Goal: Complete application form: Complete application form

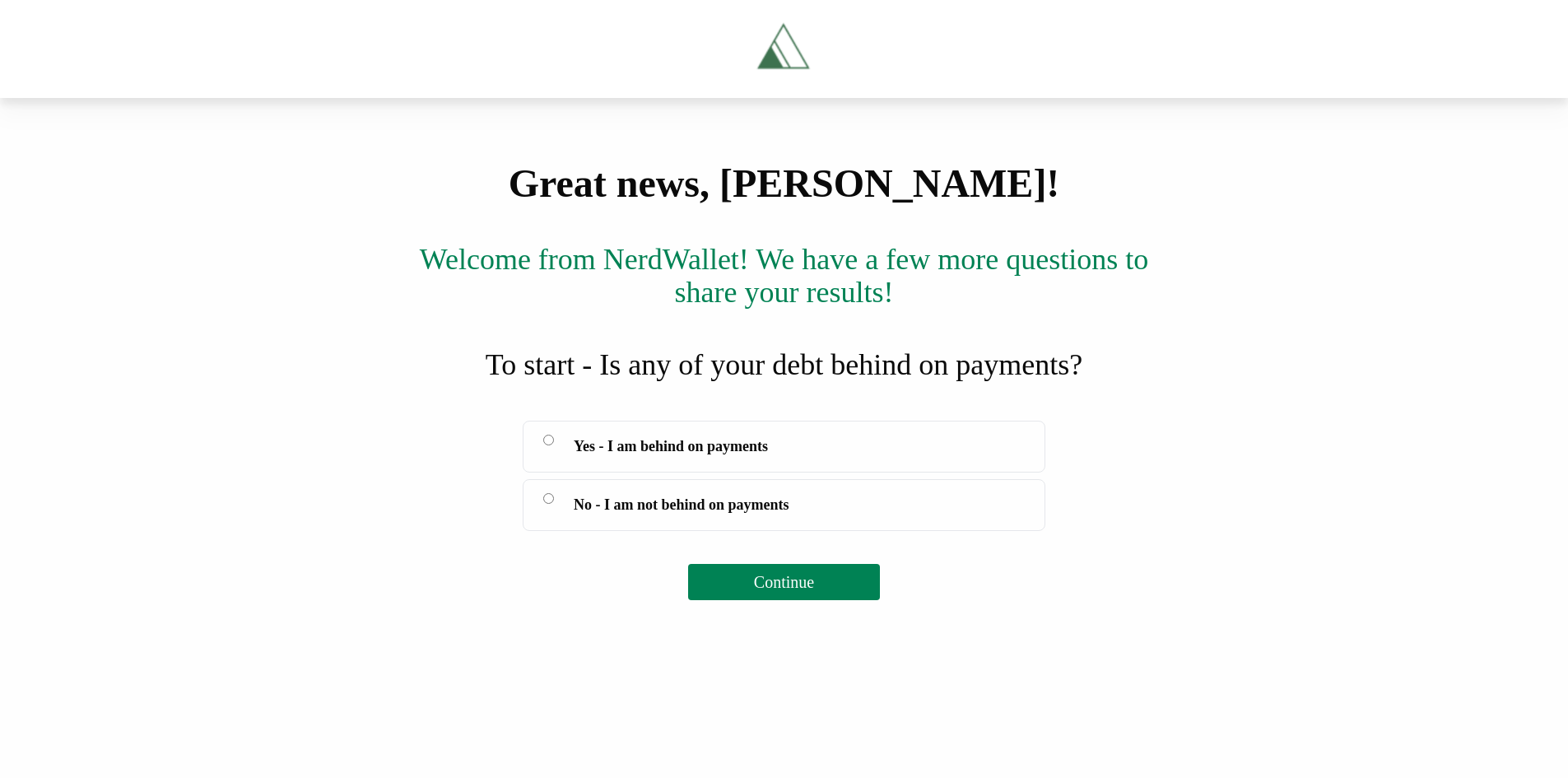
scroll to position [47, 0]
click at [705, 517] on span "No - I am not behind on payments" at bounding box center [682, 505] width 216 height 23
click at [799, 592] on span "Continue" at bounding box center [784, 582] width 60 height 18
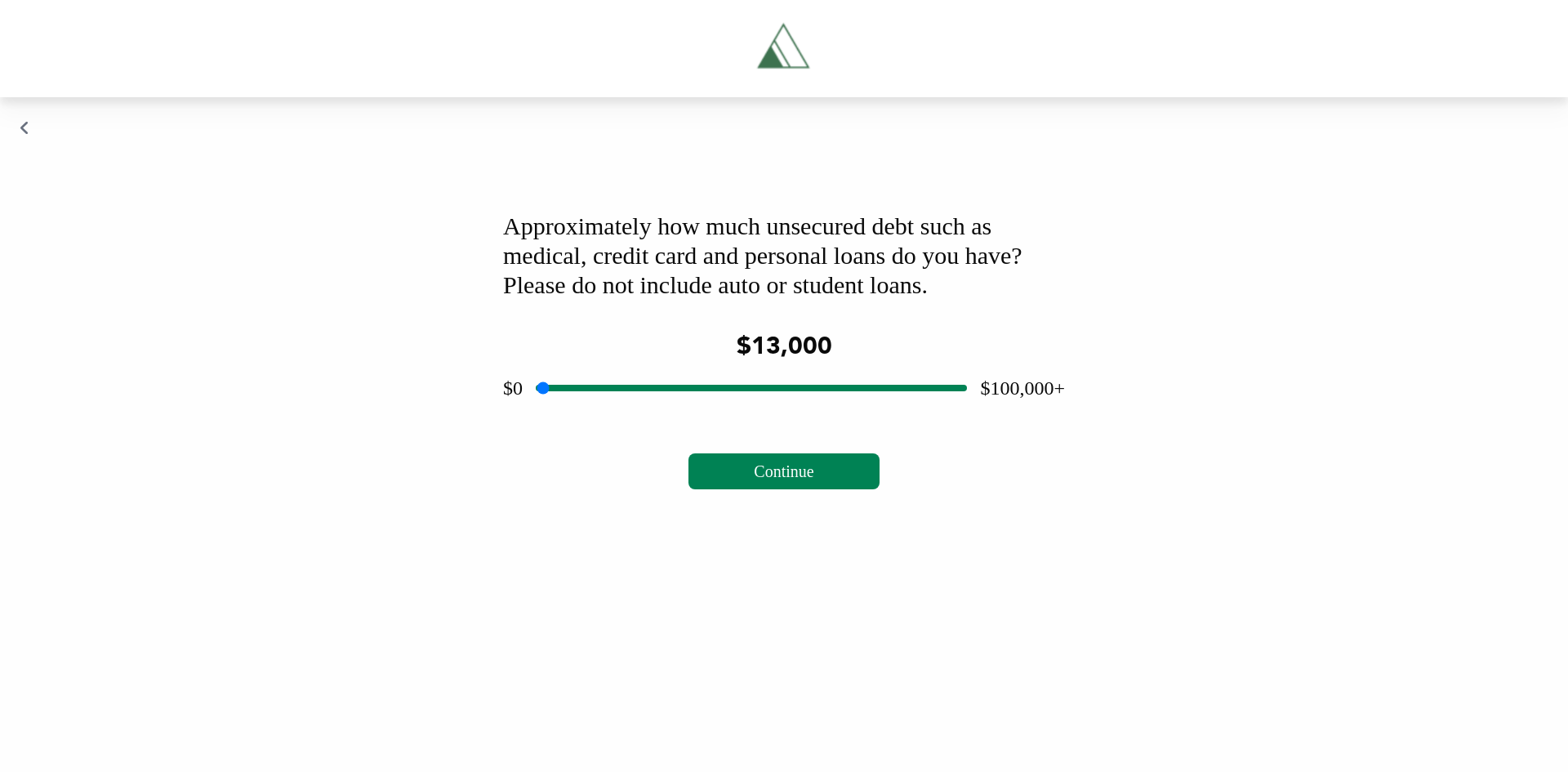
drag, startPoint x: 753, startPoint y: 605, endPoint x: 598, endPoint y: 616, distance: 155.4
type input "*****"
click at [598, 415] on input "range" at bounding box center [751, 388] width 432 height 52
click at [760, 480] on span "Continue" at bounding box center [783, 471] width 60 height 18
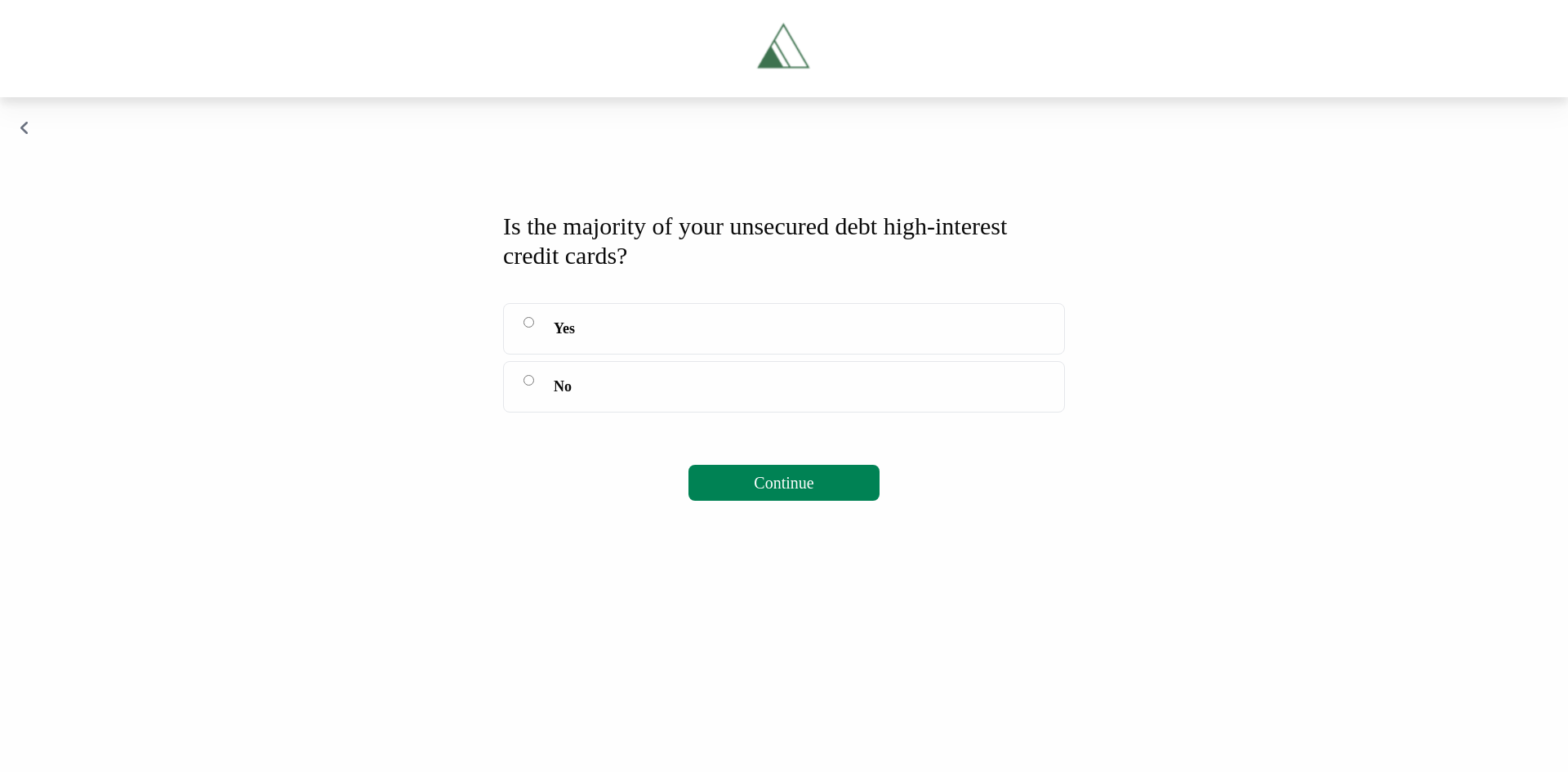
click at [625, 355] on label "Yes" at bounding box center [784, 329] width 562 height 51
click at [818, 501] on button "Continue" at bounding box center [784, 483] width 191 height 36
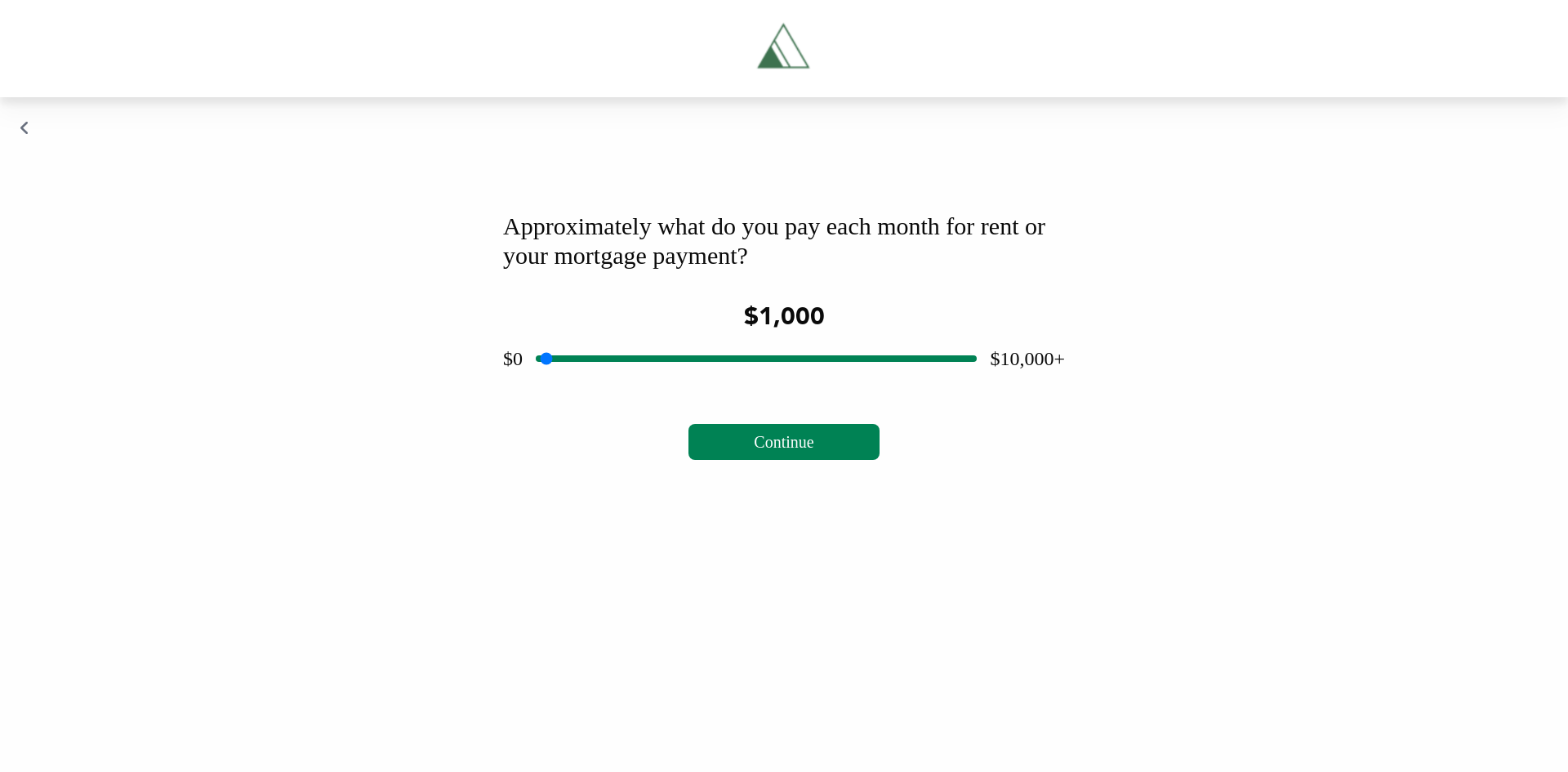
drag, startPoint x: 754, startPoint y: 582, endPoint x: 589, endPoint y: 580, distance: 165.0
type input "****"
click at [589, 385] on input "range" at bounding box center [755, 358] width 441 height 52
click at [738, 479] on div "Approximately what do you pay each month for rent or your mortgage payment? $1,…" at bounding box center [784, 335] width 601 height 288
click at [758, 451] on span "Continue" at bounding box center [783, 441] width 60 height 18
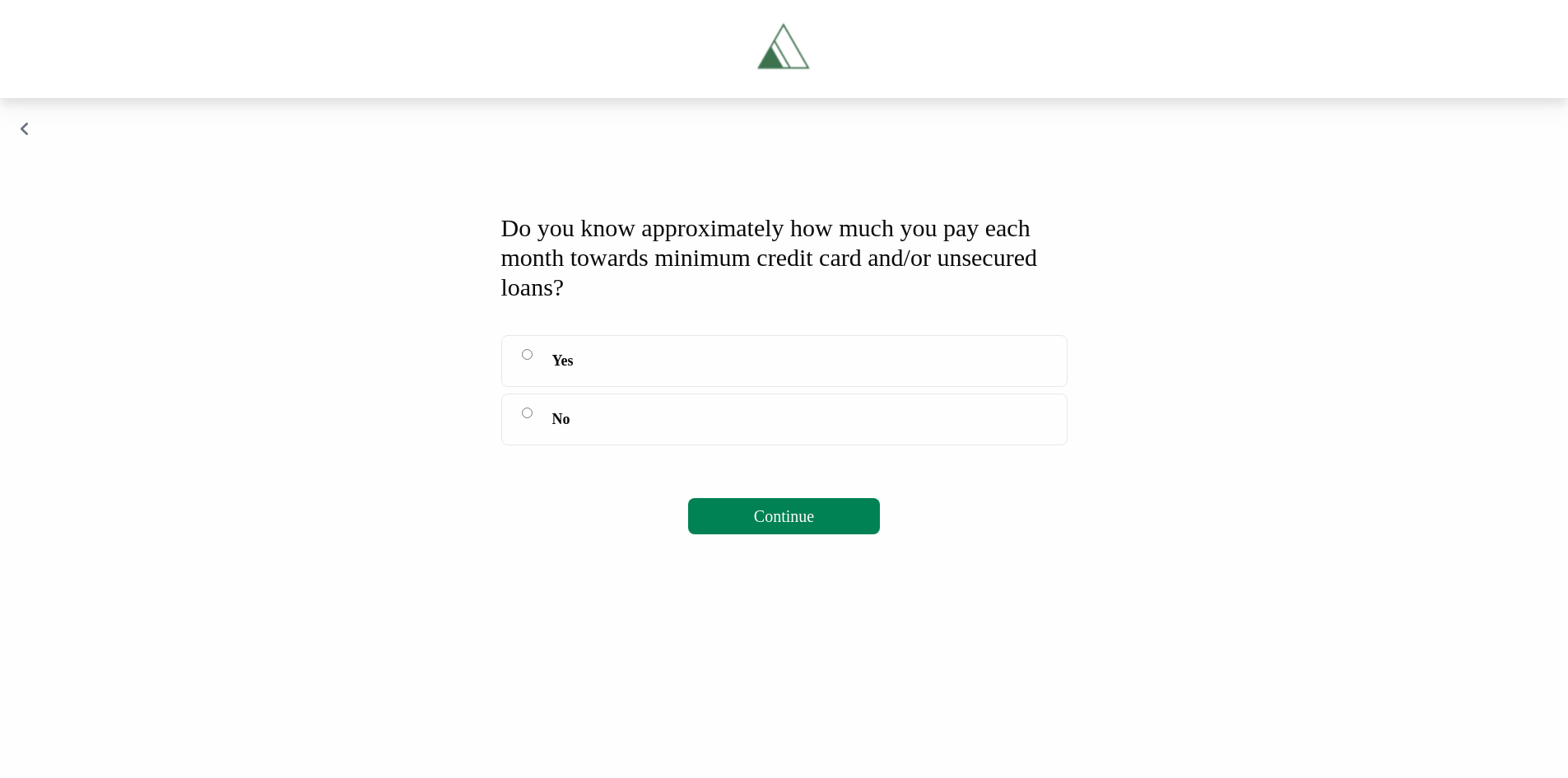
scroll to position [14, 0]
click at [620, 387] on label "Yes" at bounding box center [784, 361] width 567 height 52
click at [830, 534] on button "Continue" at bounding box center [784, 517] width 192 height 36
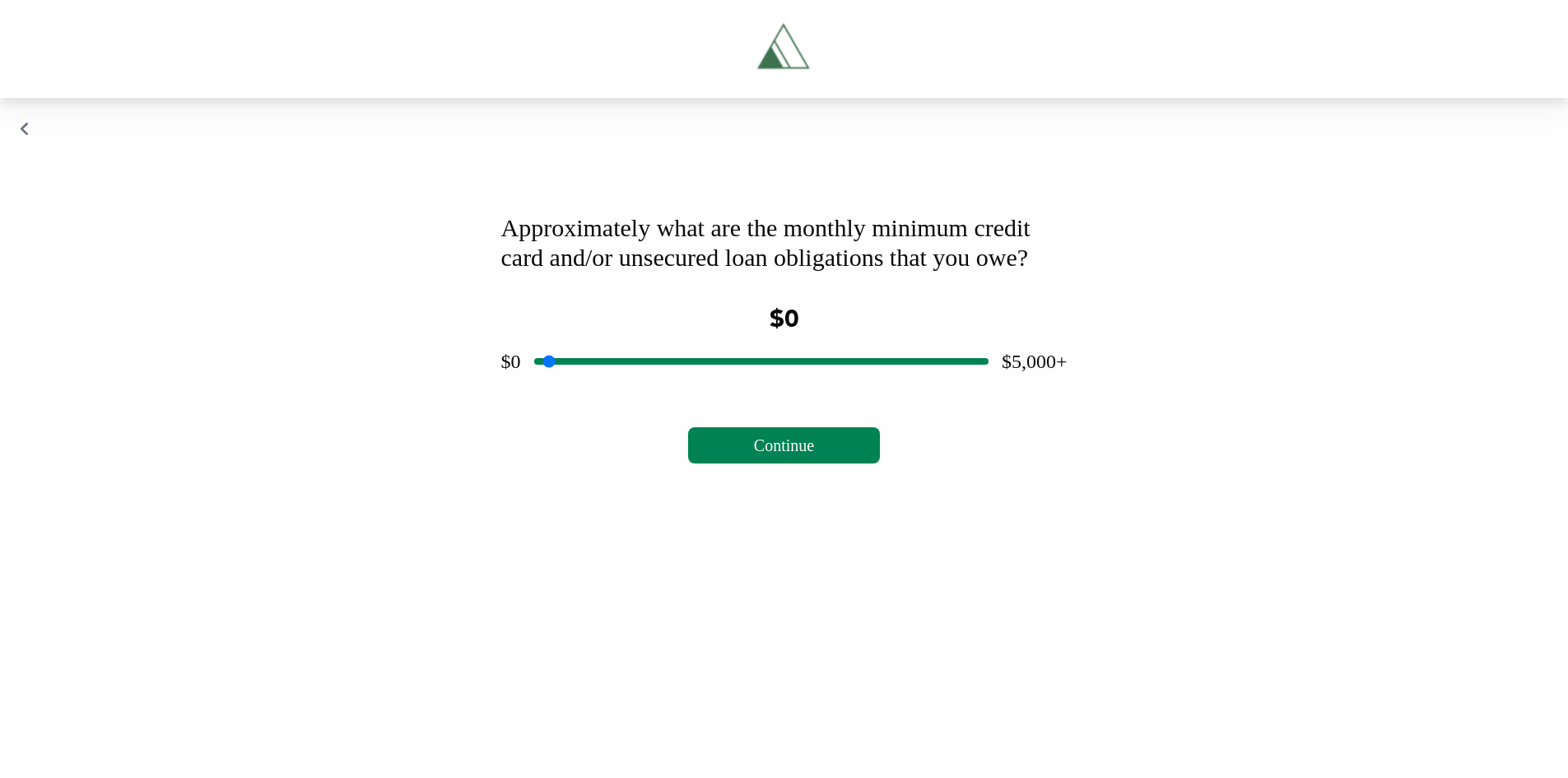
scroll to position [0, 0]
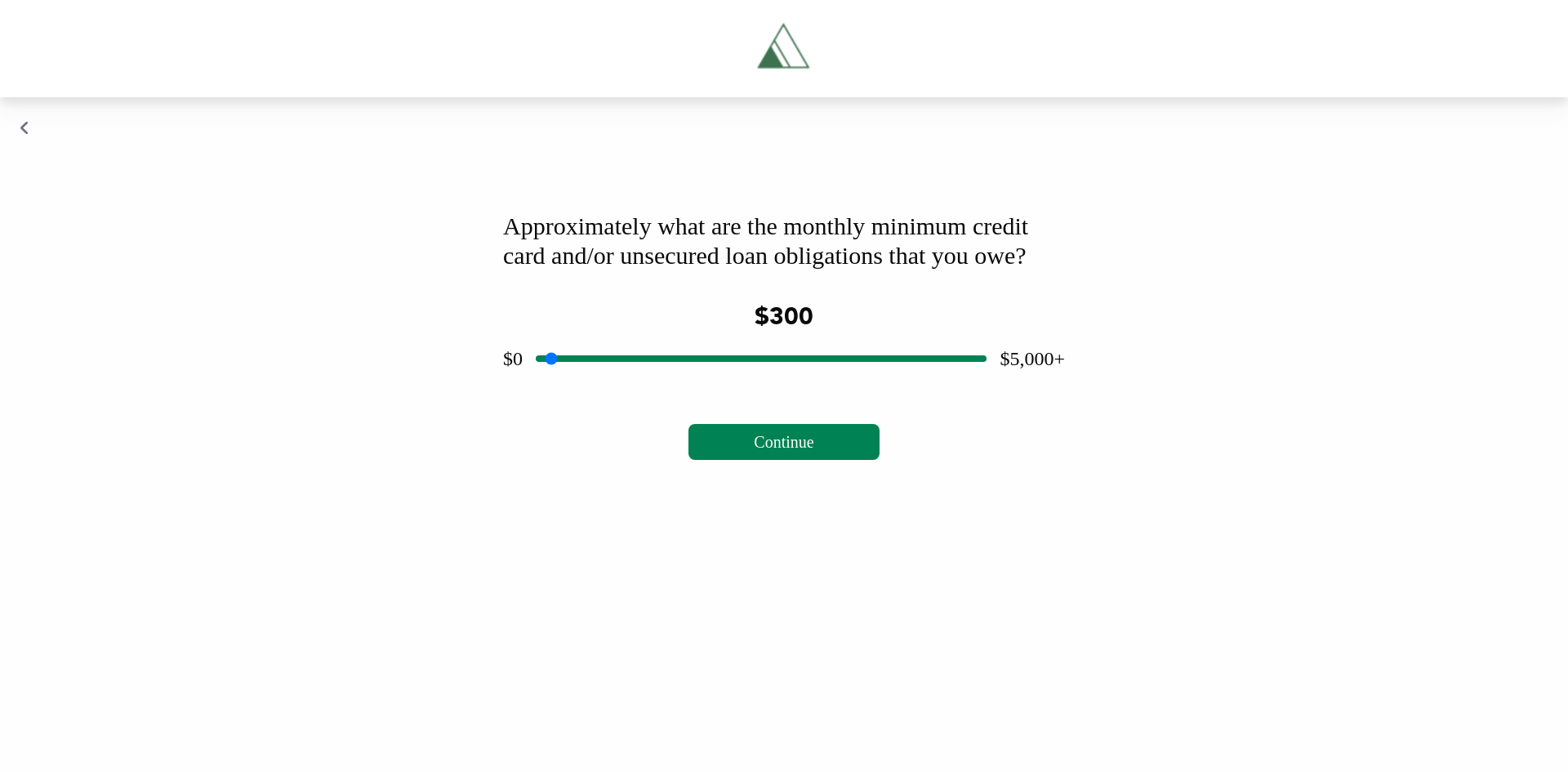
drag, startPoint x: 758, startPoint y: 611, endPoint x: 573, endPoint y: 617, distance: 185.1
click at [573, 385] on input "range" at bounding box center [760, 358] width 451 height 52
click at [579, 385] on input "range" at bounding box center [760, 358] width 451 height 52
click at [778, 451] on span "Continue" at bounding box center [783, 441] width 60 height 18
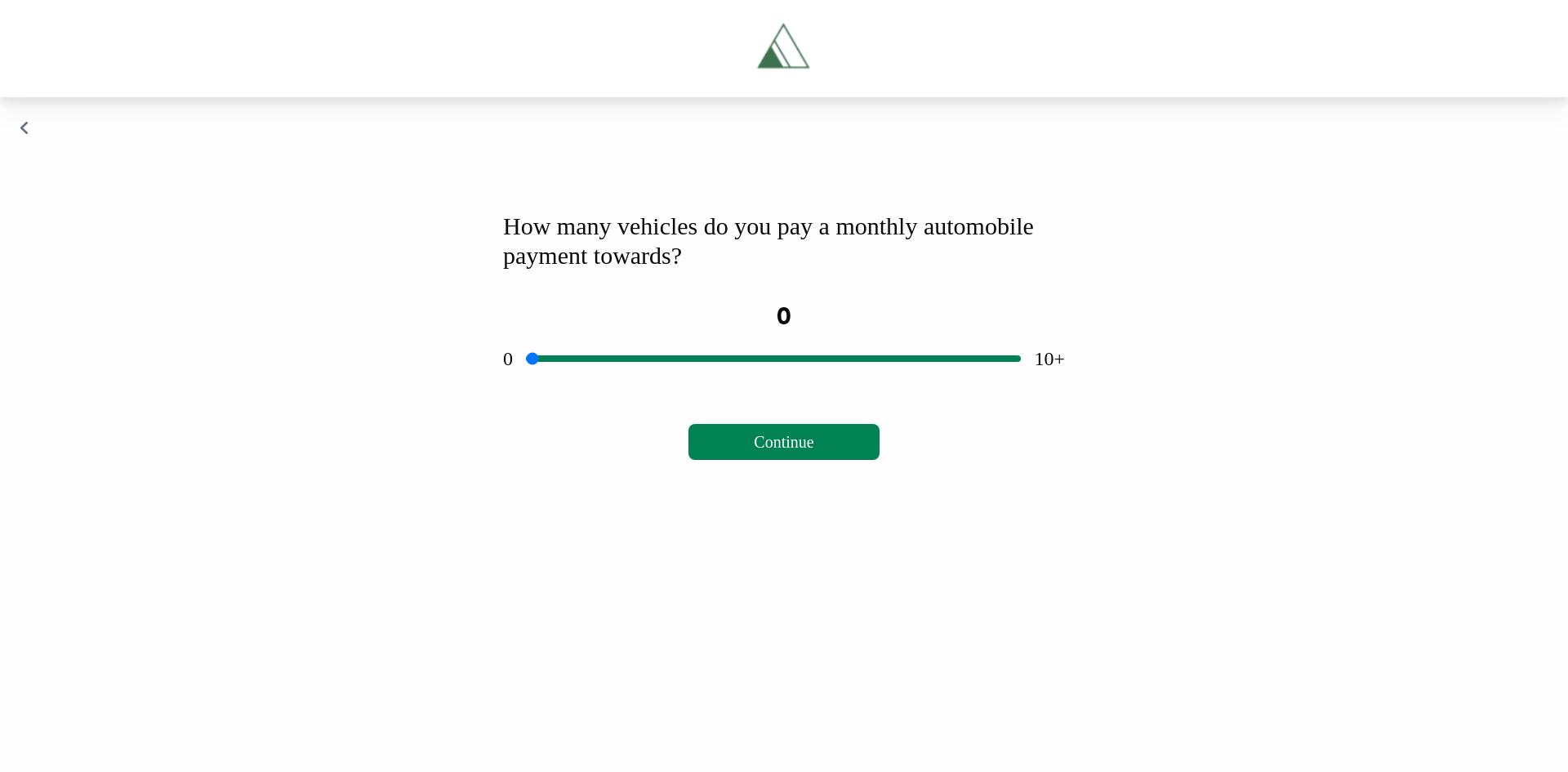
click at [789, 385] on input "range" at bounding box center [774, 358] width 495 height 52
drag, startPoint x: 771, startPoint y: 581, endPoint x: 602, endPoint y: 584, distance: 169.0
click at [602, 385] on input "range" at bounding box center [774, 358] width 495 height 52
click at [800, 451] on span "Continue" at bounding box center [783, 441] width 60 height 18
drag, startPoint x: 755, startPoint y: 586, endPoint x: 583, endPoint y: 580, distance: 172.1
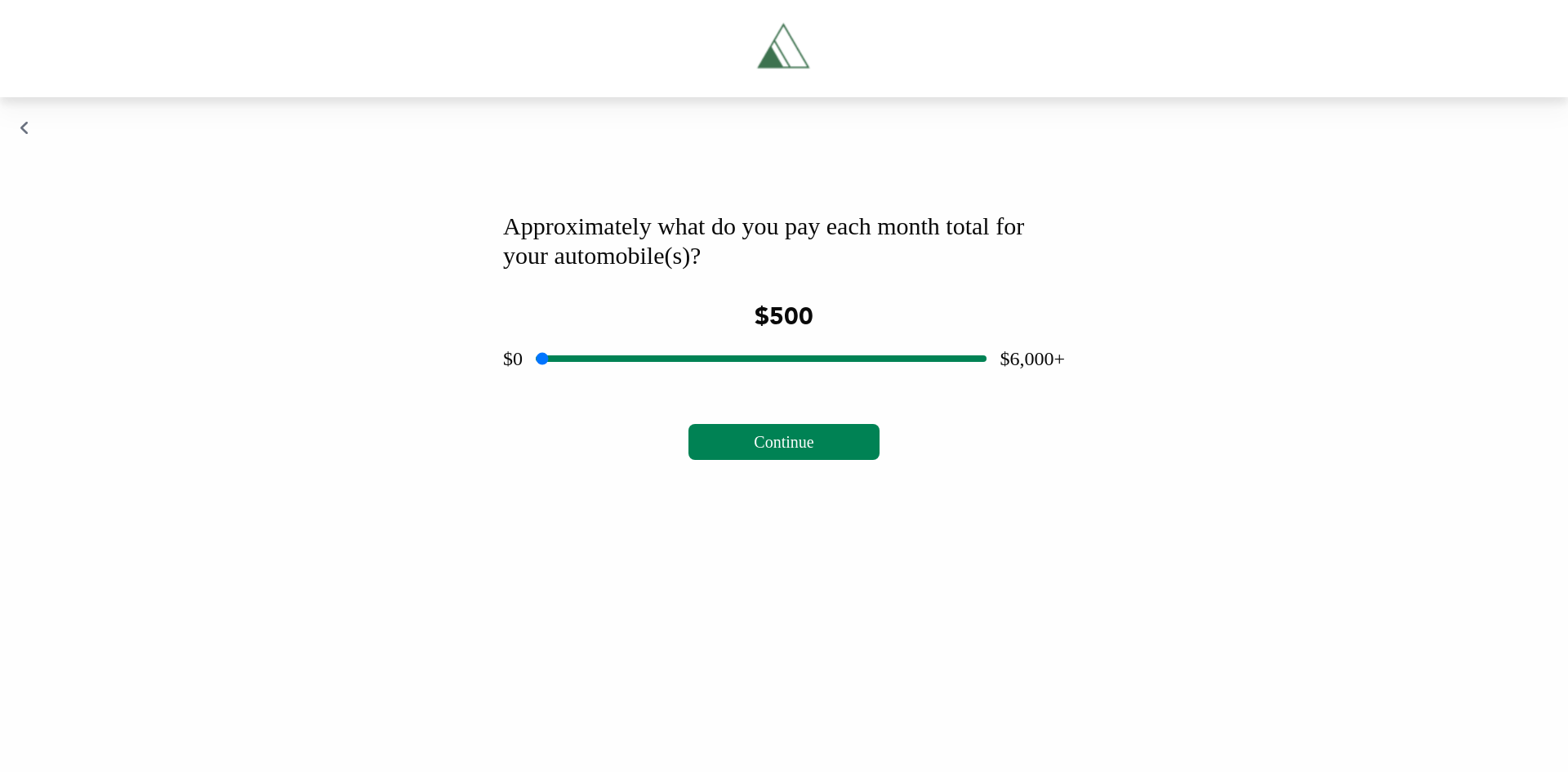
type input "***"
click at [583, 385] on input "range" at bounding box center [760, 358] width 451 height 52
click at [790, 451] on span "Continue" at bounding box center [783, 441] width 60 height 18
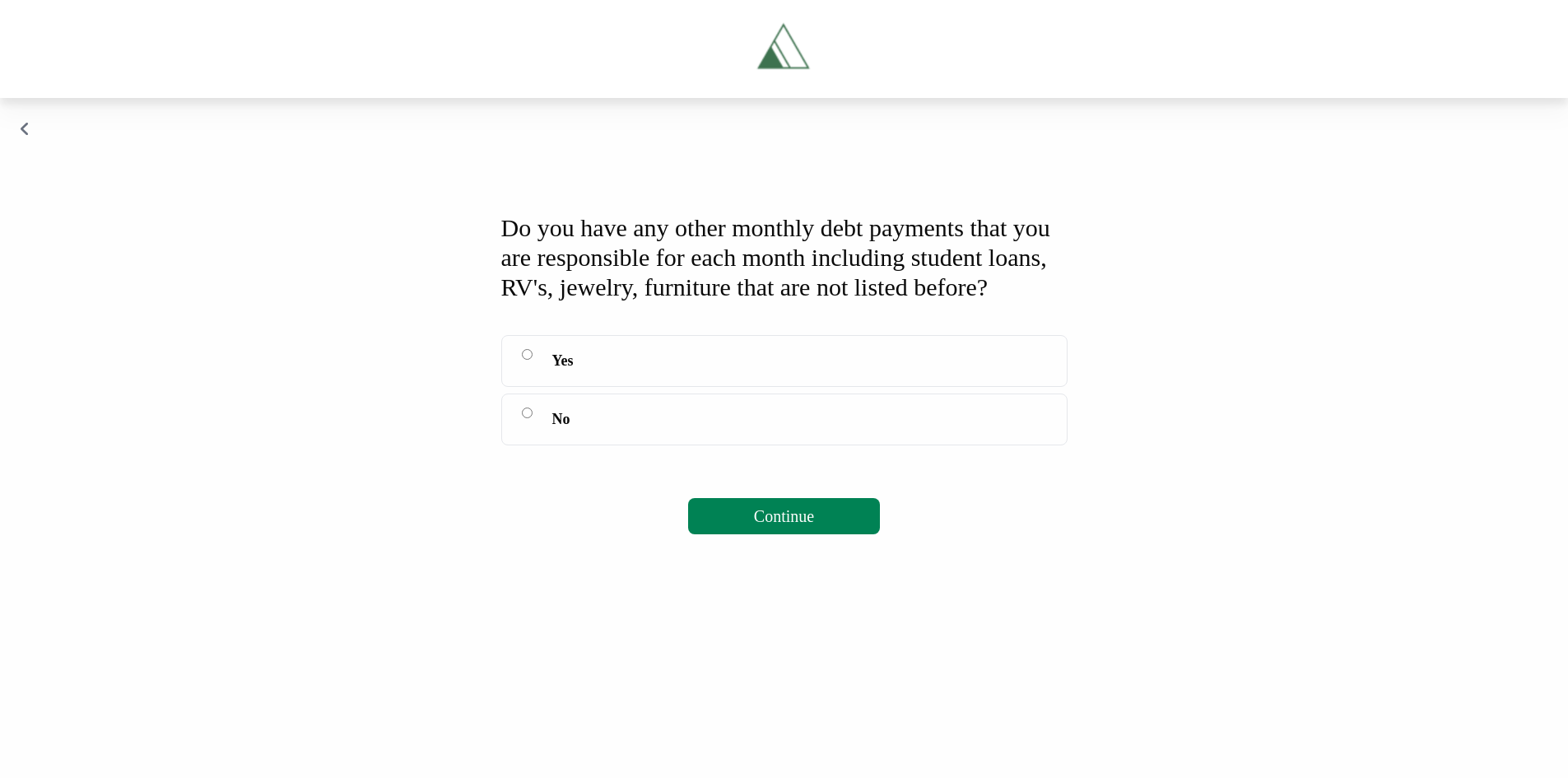
click at [577, 446] on label "No" at bounding box center [784, 420] width 567 height 52
click at [794, 525] on span "Continue" at bounding box center [784, 516] width 60 height 18
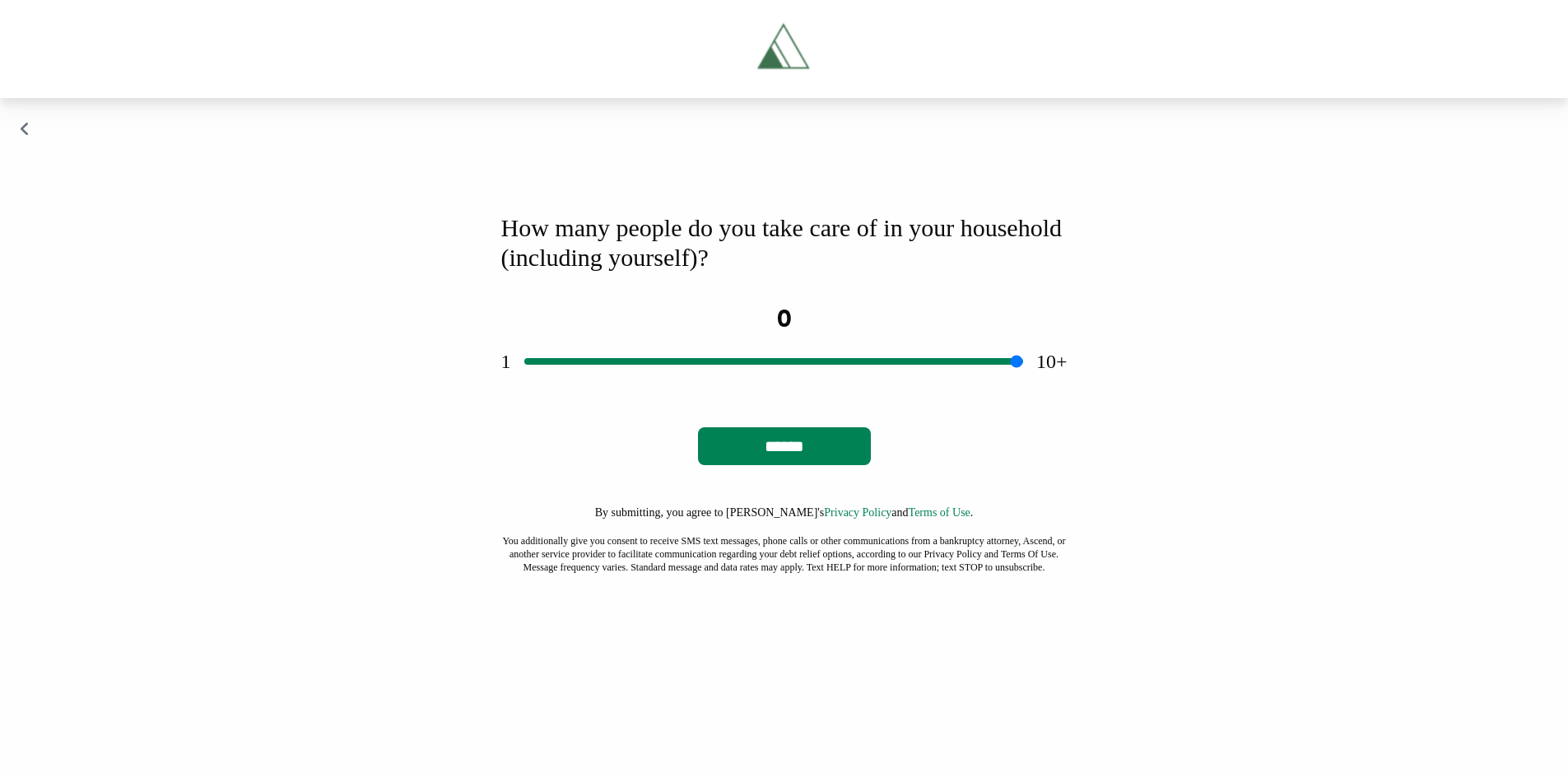
scroll to position [0, 0]
click at [792, 388] on input "range" at bounding box center [774, 361] width 499 height 53
drag, startPoint x: 781, startPoint y: 584, endPoint x: 608, endPoint y: 593, distance: 173.2
type input "*"
click at [608, 388] on input "range" at bounding box center [774, 361] width 499 height 53
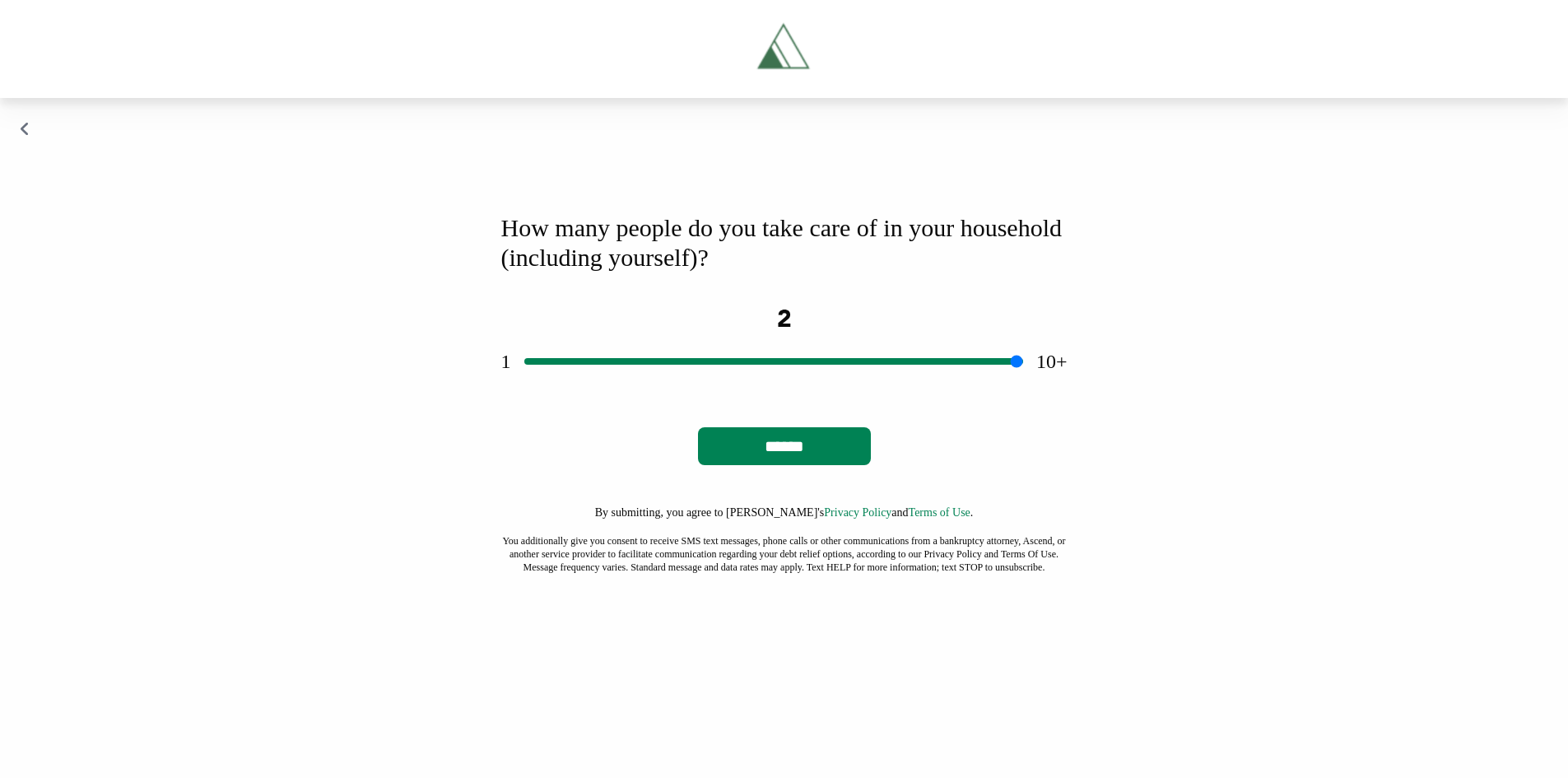
click at [768, 465] on input "******" at bounding box center [784, 446] width 173 height 37
